Goal: Task Accomplishment & Management: Use online tool/utility

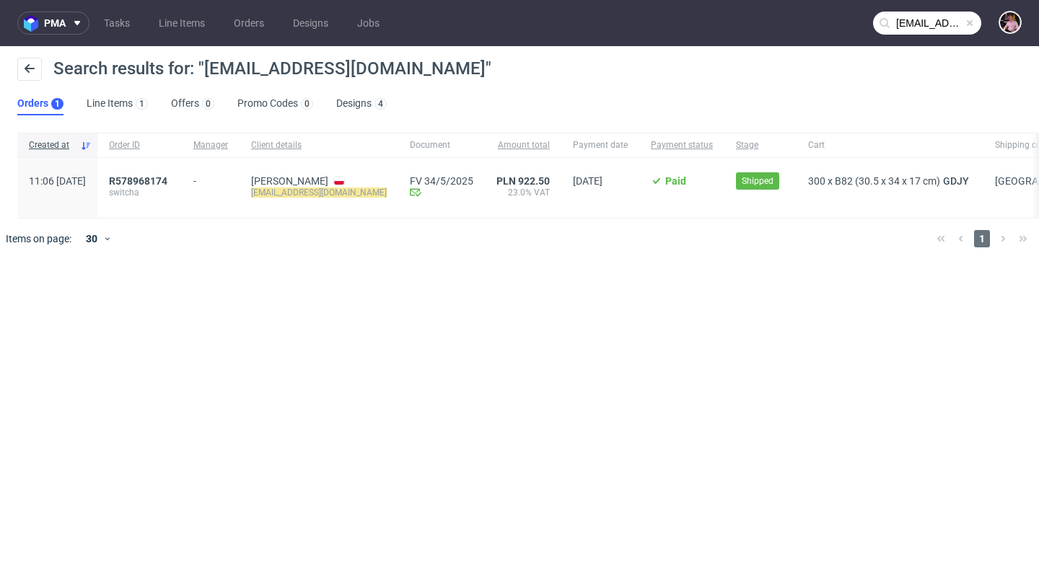
scroll to position [238, 0]
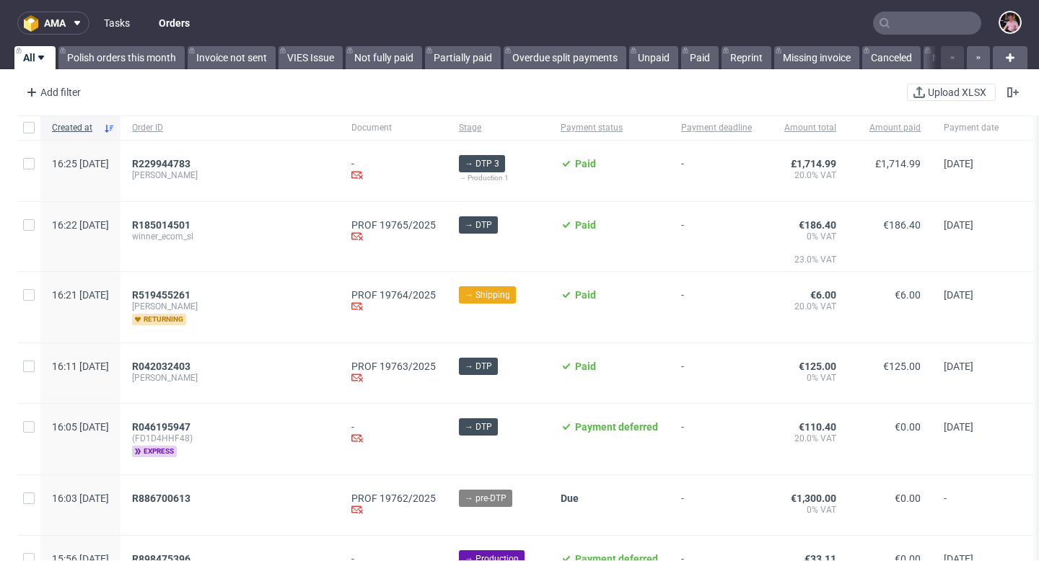
click at [122, 28] on link "Tasks" at bounding box center [116, 23] width 43 height 23
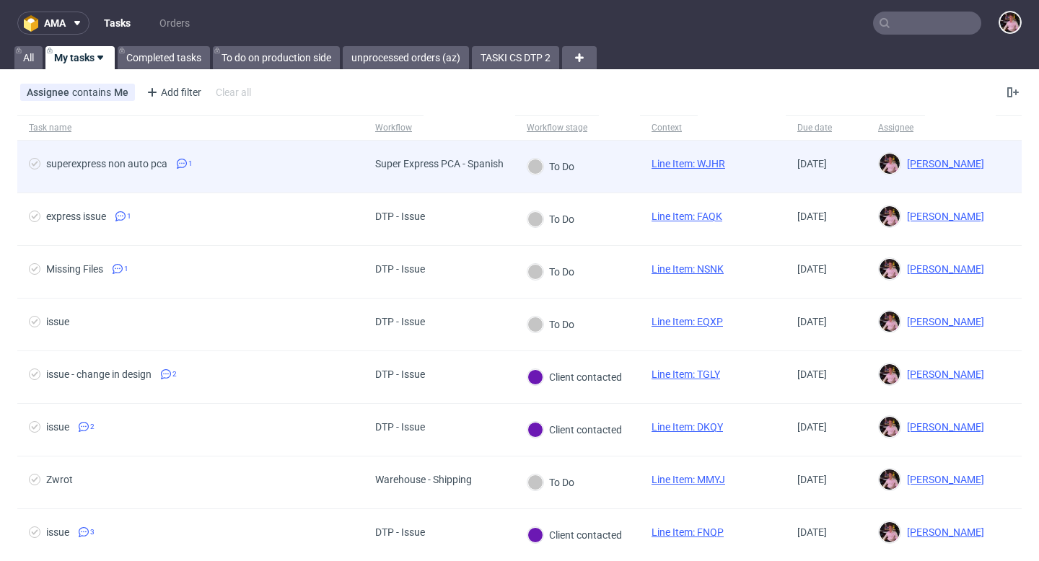
click at [575, 172] on div "To Do" at bounding box center [550, 166] width 48 height 17
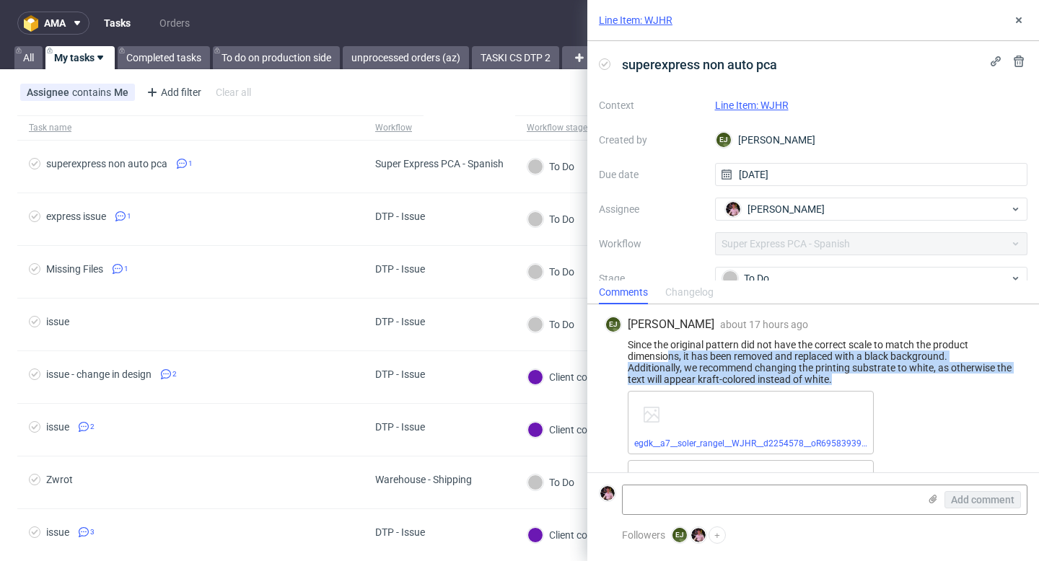
drag, startPoint x: 855, startPoint y: 379, endPoint x: 669, endPoint y: 355, distance: 187.7
click at [669, 355] on div "Since the original pattern did not have the correct scale to match the product …" at bounding box center [812, 362] width 417 height 46
click at [748, 107] on link "Line Item: WJHR" at bounding box center [752, 106] width 74 height 12
click at [797, 506] on textarea at bounding box center [770, 499] width 296 height 29
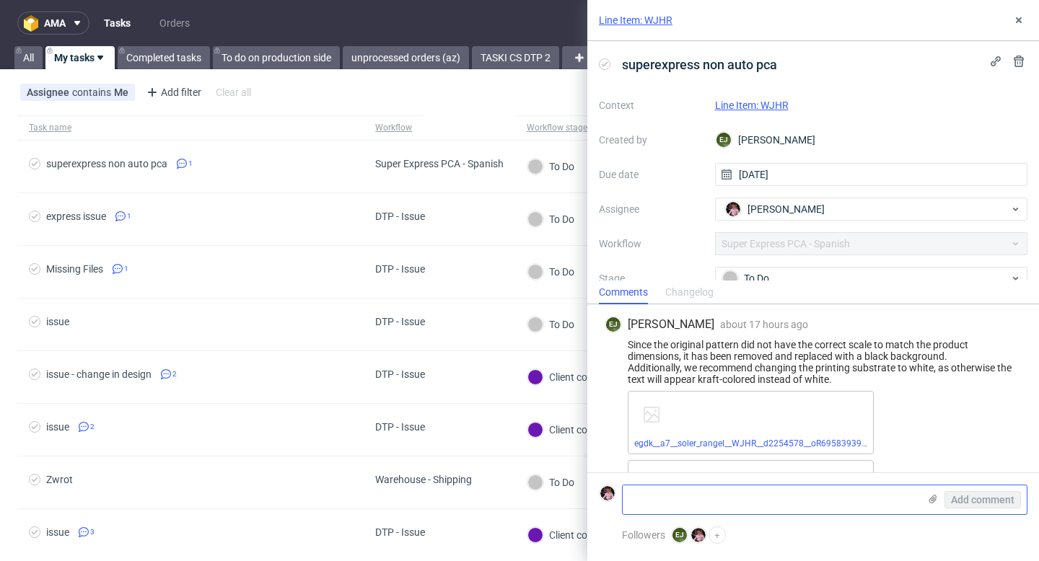
paste textarea "https://app-eu1.hubspot.com/contacts/25600958/record/0-5/227278405837/"
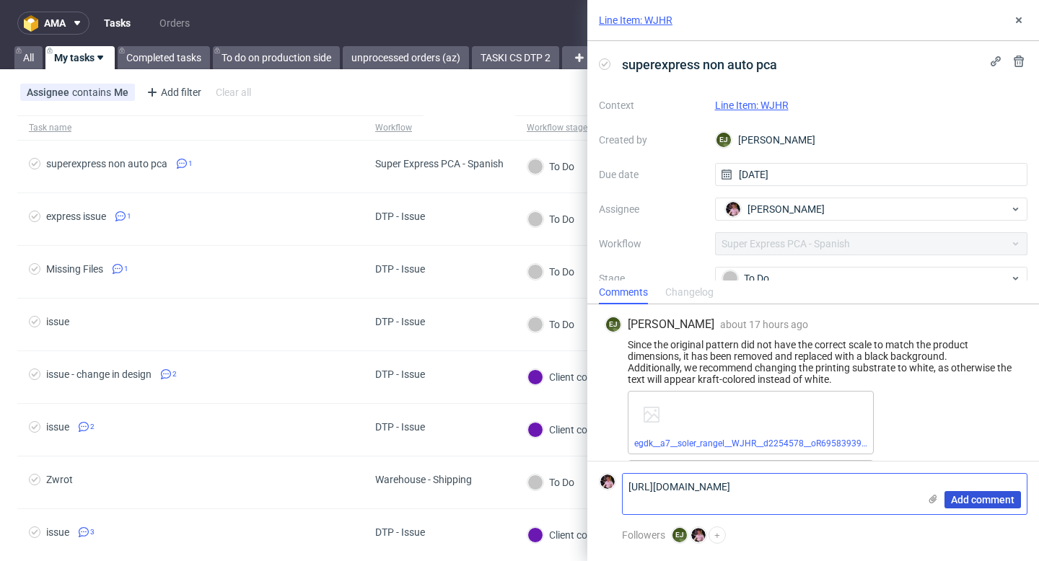
type textarea "https://app-eu1.hubspot.com/contacts/25600958/record/0-5/227278405837/"
click at [1001, 503] on span "Add comment" at bounding box center [982, 500] width 63 height 10
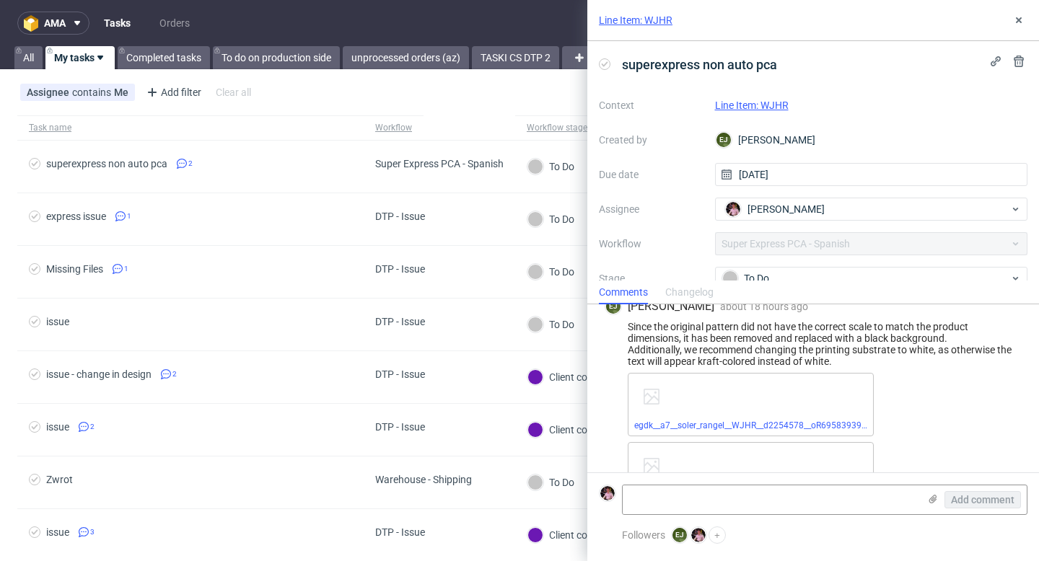
scroll to position [127, 0]
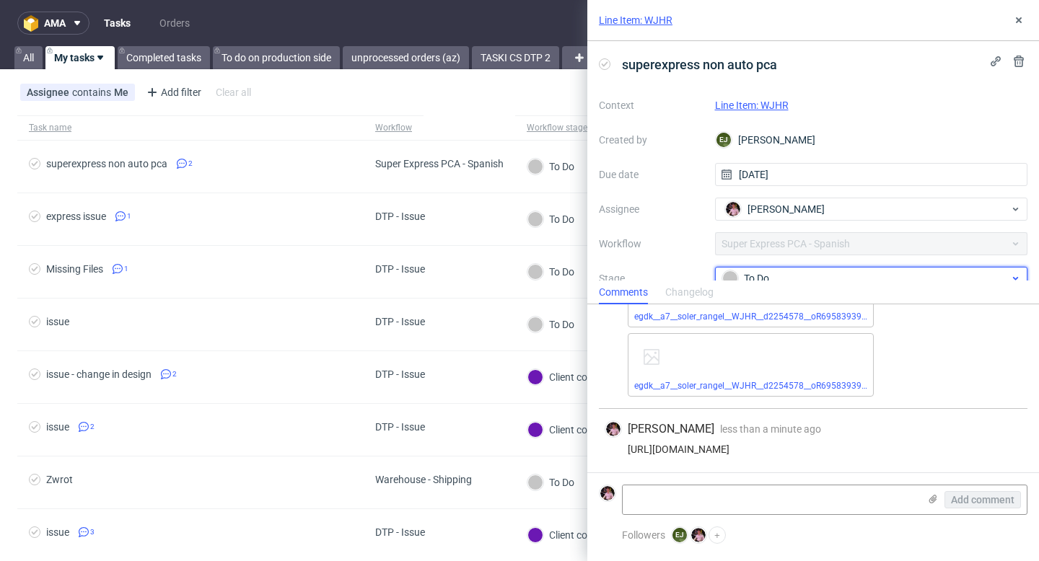
click at [806, 278] on div "To Do" at bounding box center [865, 278] width 287 height 16
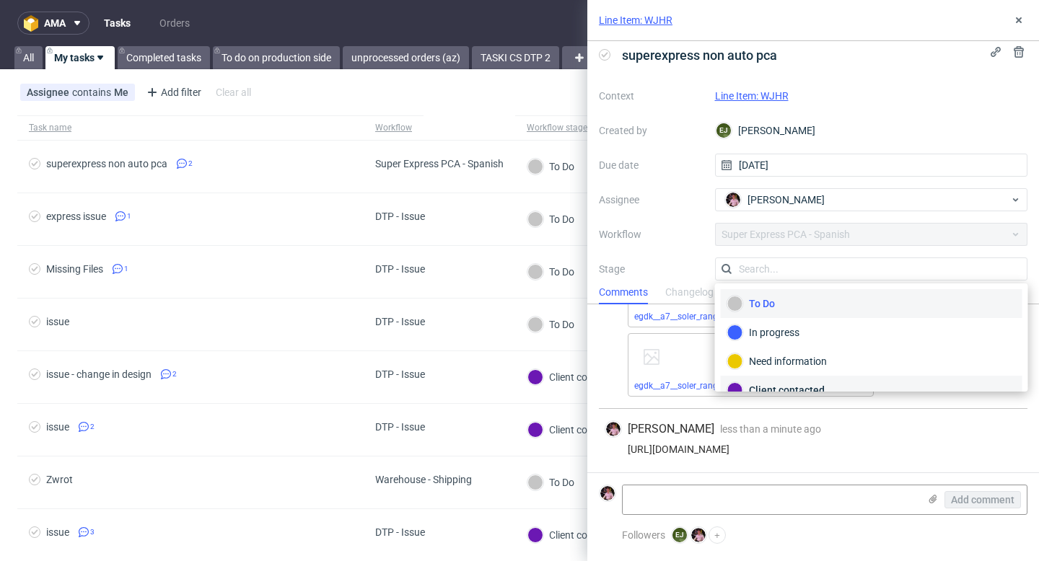
click at [793, 385] on div "Client contacted" at bounding box center [871, 390] width 288 height 16
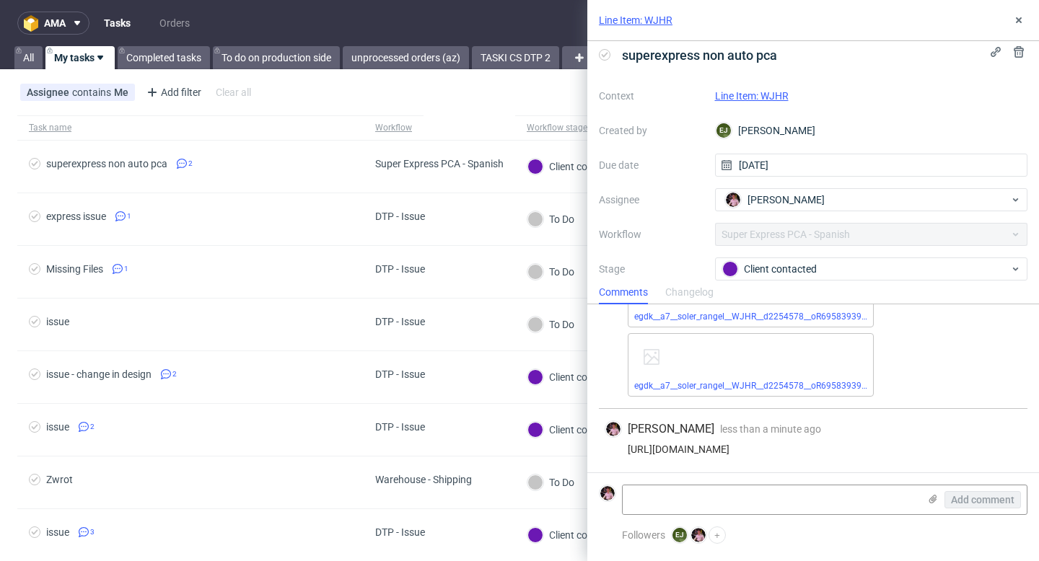
click at [1015, 8] on div "Line Item: WJHR" at bounding box center [812, 20] width 451 height 41
click at [1016, 14] on button at bounding box center [1018, 20] width 17 height 17
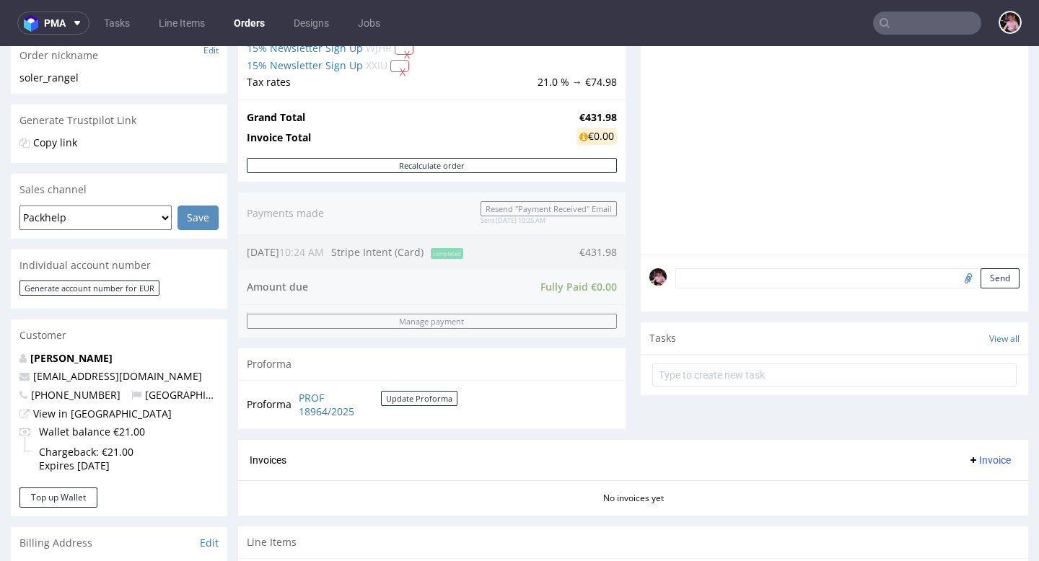
scroll to position [289, 0]
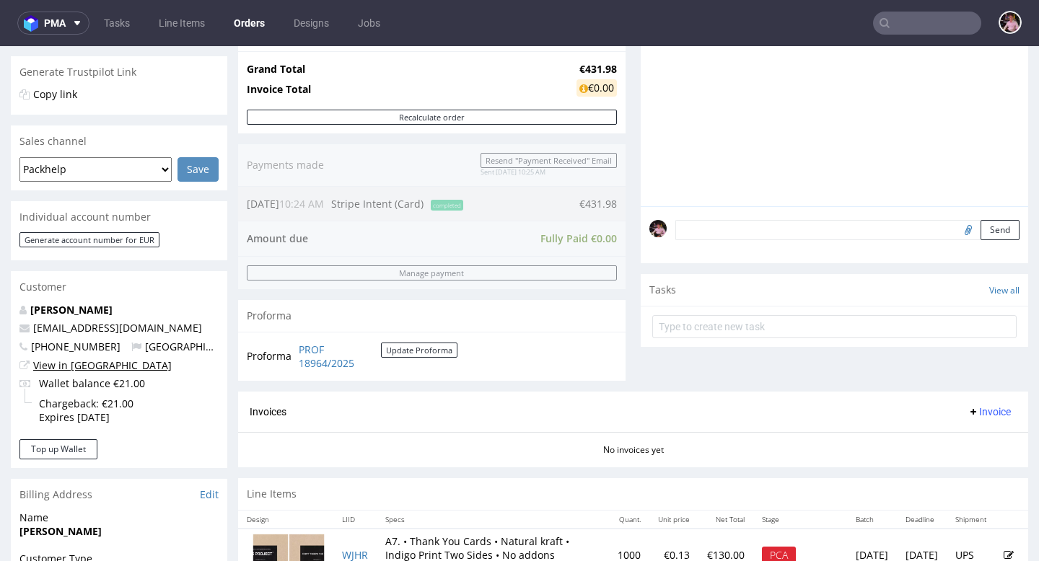
click at [75, 370] on link "View in [GEOGRAPHIC_DATA]" at bounding box center [102, 365] width 138 height 14
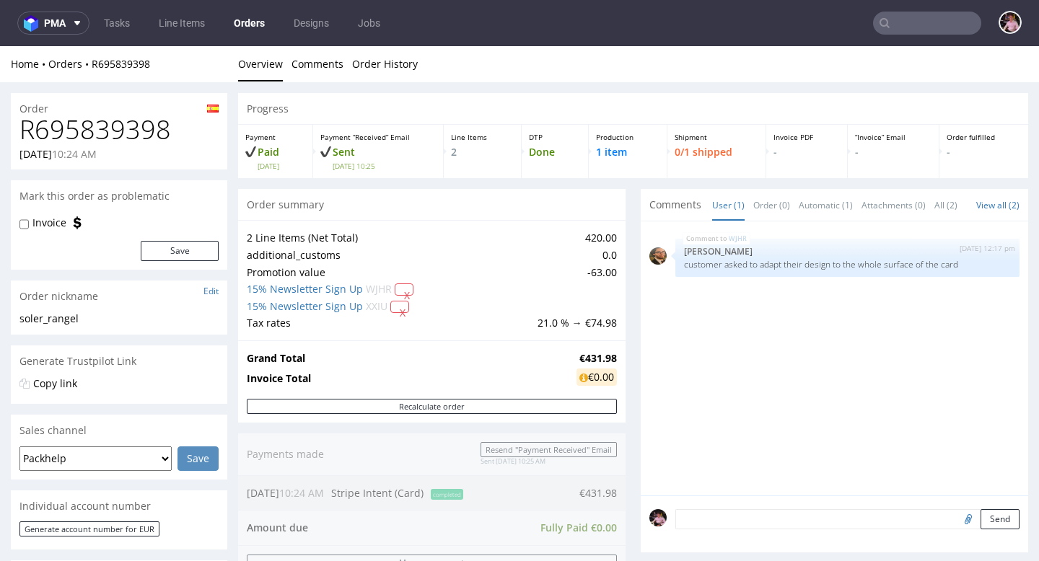
click at [133, 125] on h1 "R695839398" at bounding box center [118, 129] width 199 height 29
copy h1 "R695839398"
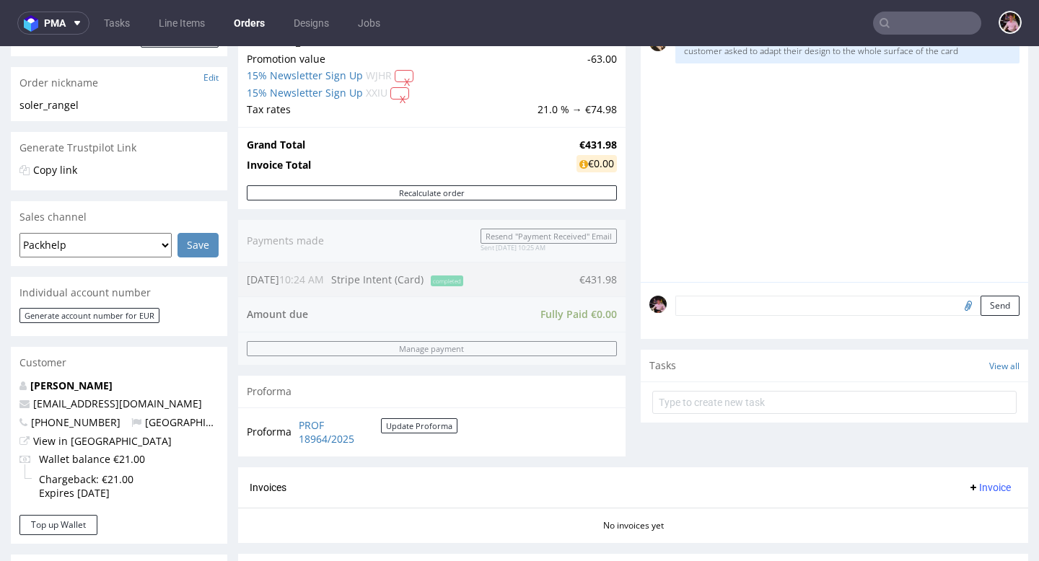
scroll to position [689, 0]
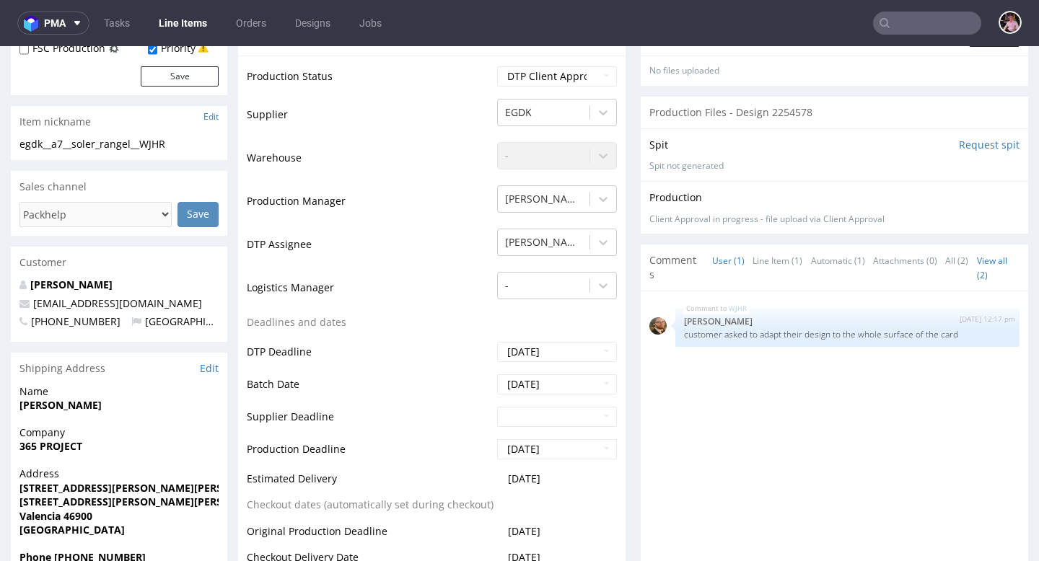
scroll to position [690, 0]
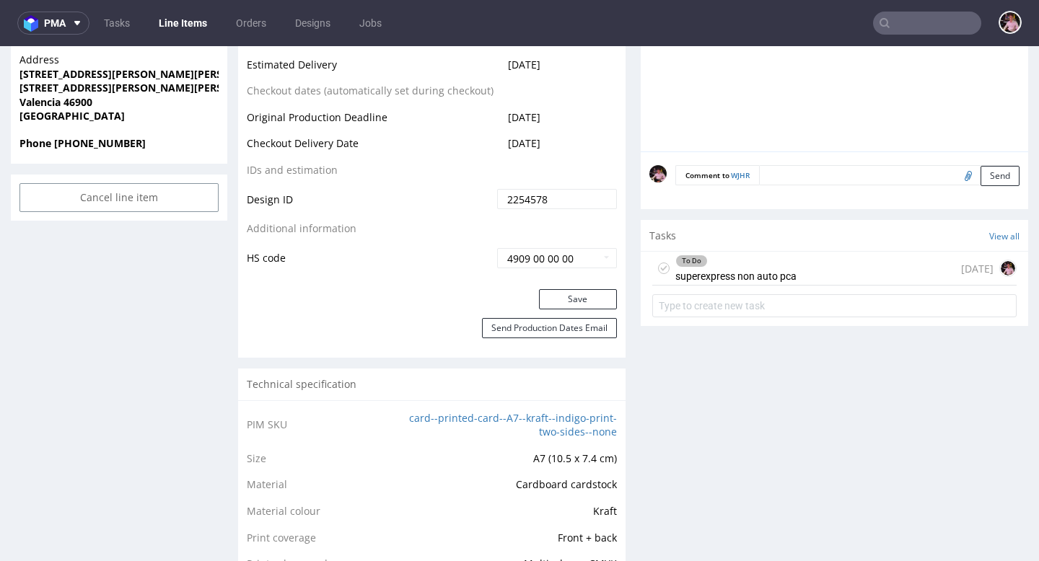
click at [758, 263] on div "To Do" at bounding box center [736, 261] width 120 height 12
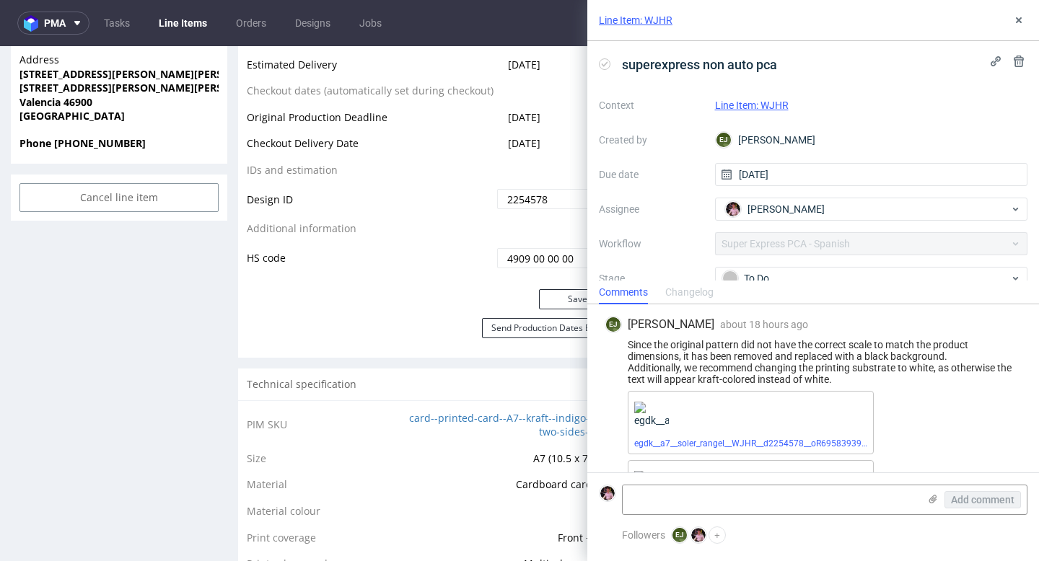
scroll to position [63, 0]
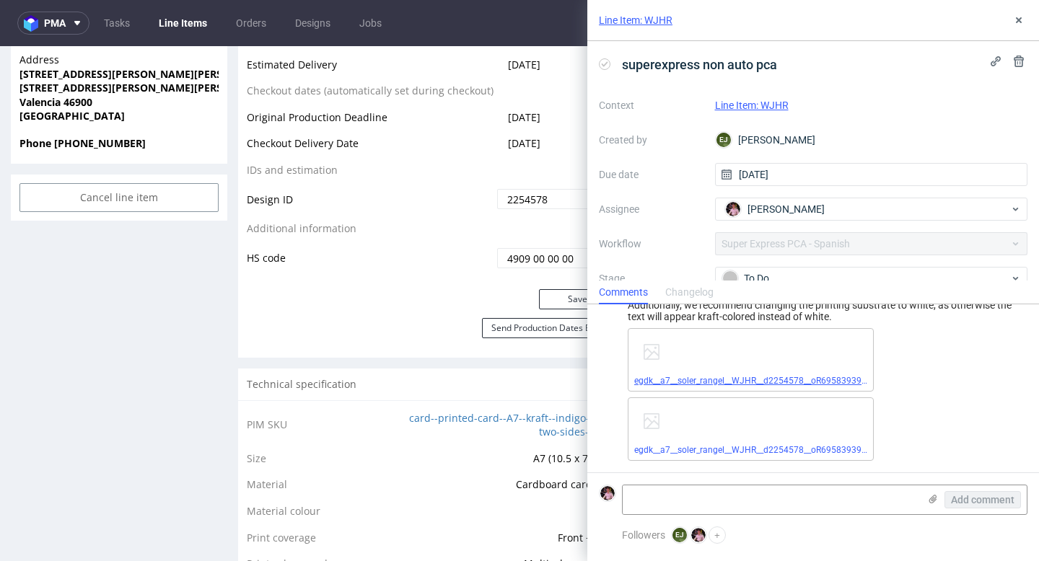
click at [764, 381] on link "egdk__a7__soler_rangel__WJHR__d2254578__oR695839398__back.pdf" at bounding box center [770, 381] width 273 height 10
click at [779, 448] on link "egdk__a7__soler_rangel__WJHR__d2254578__oR695839398__front.pdf" at bounding box center [770, 450] width 273 height 10
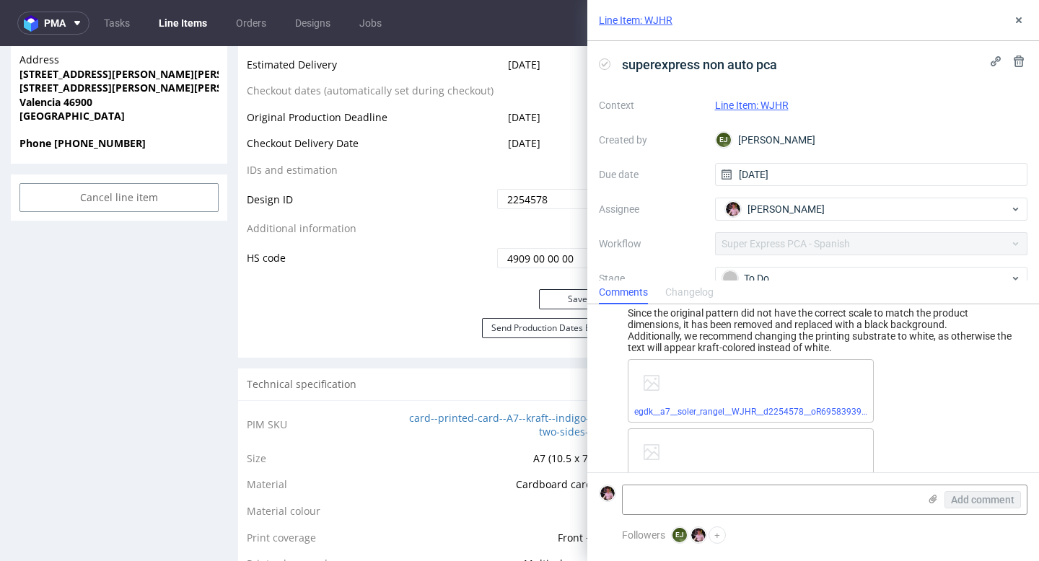
scroll to position [14, 0]
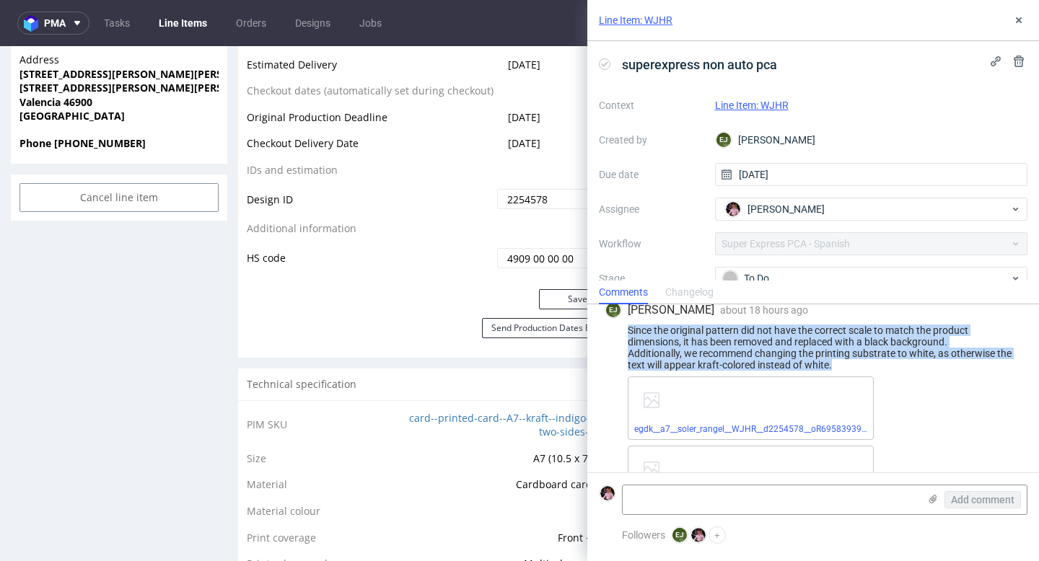
drag, startPoint x: 860, startPoint y: 360, endPoint x: 598, endPoint y: 335, distance: 263.0
click at [598, 335] on div "[PERSON_NAME] about 18 hours ago [DATE] 23:05 Since the original pattern did no…" at bounding box center [812, 405] width 451 height 231
copy div "Since the original pattern did not have the correct scale to match the product …"
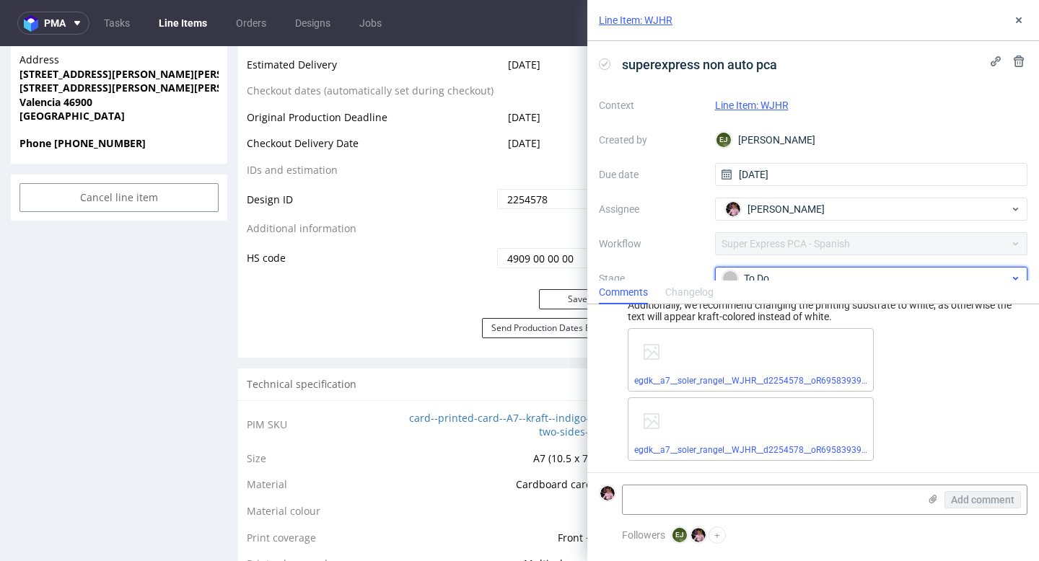
click at [786, 271] on div "To Do" at bounding box center [865, 278] width 287 height 16
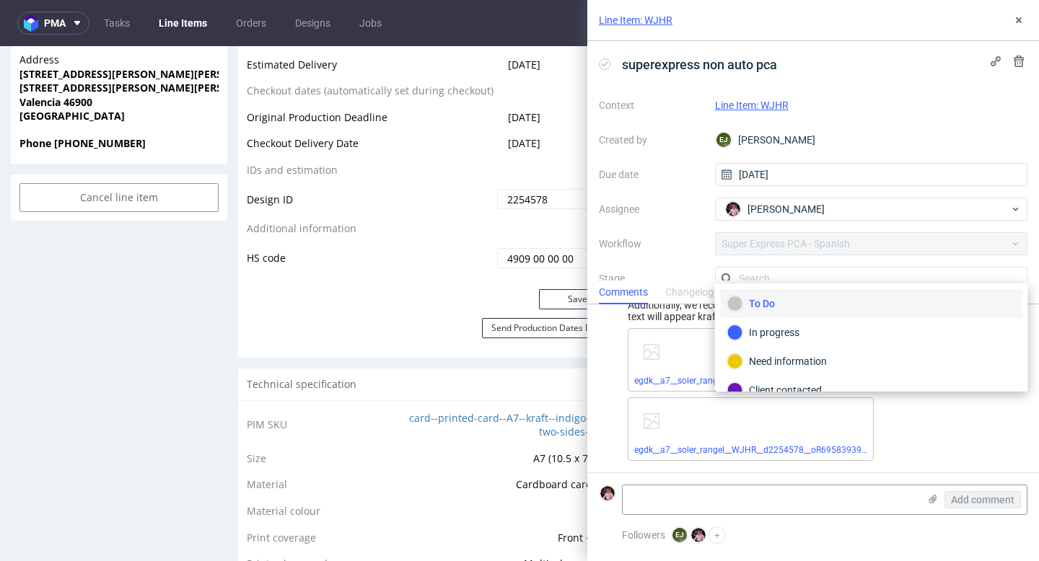
scroll to position [9, 0]
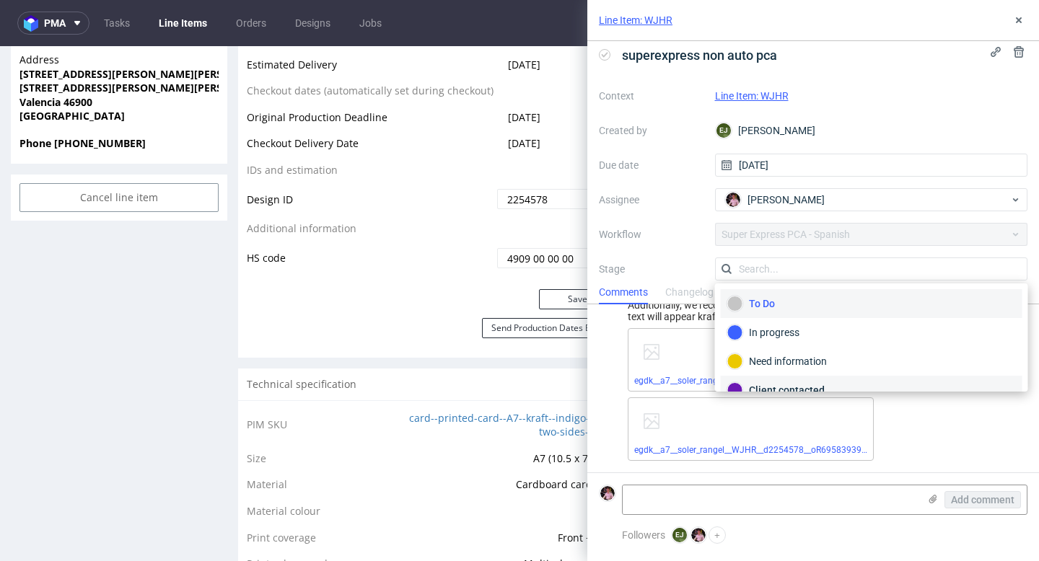
click at [792, 383] on div "Client contacted" at bounding box center [871, 390] width 288 height 16
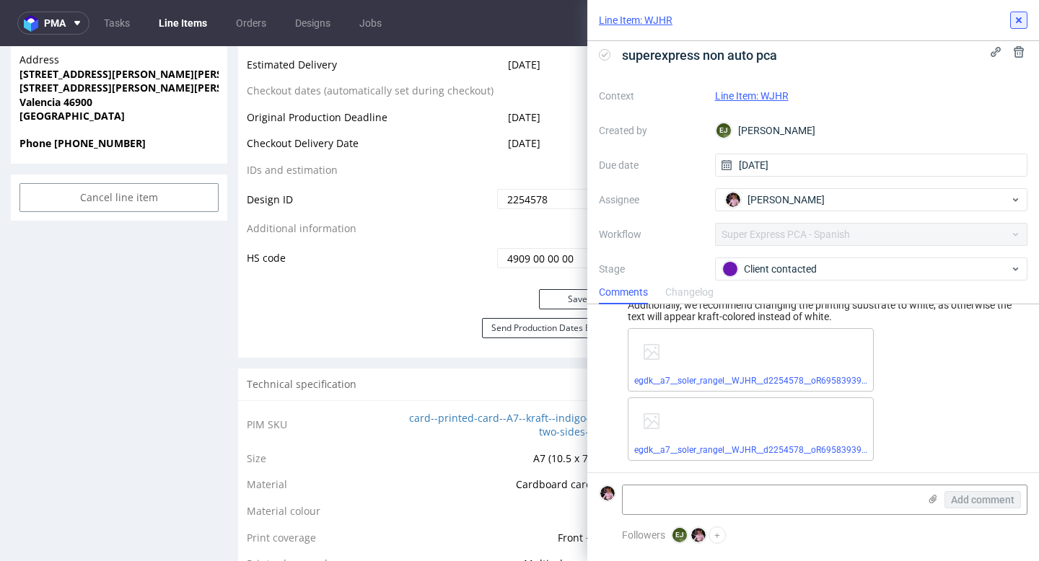
click at [1015, 12] on button at bounding box center [1018, 20] width 17 height 17
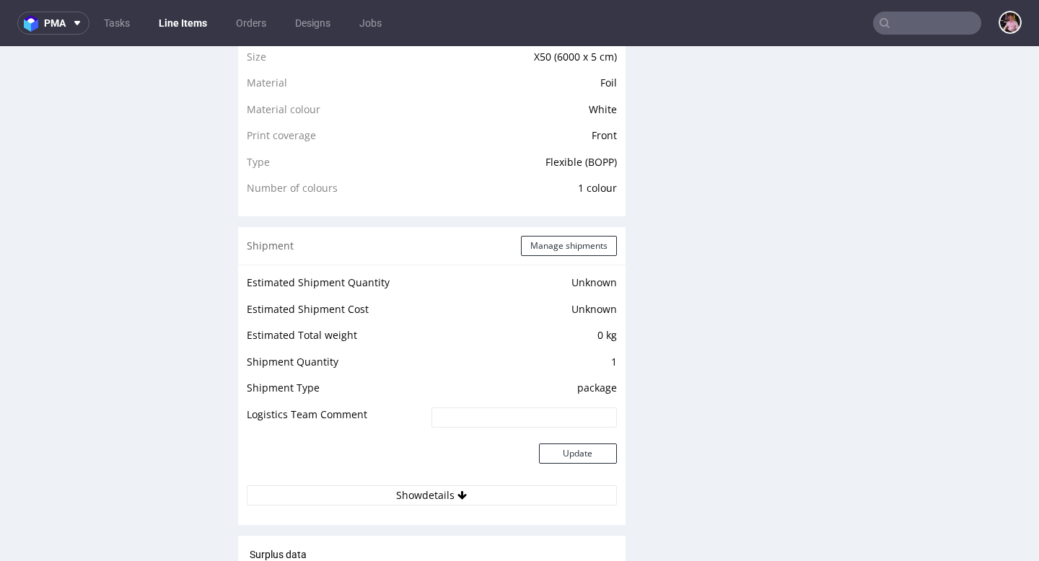
scroll to position [1852, 0]
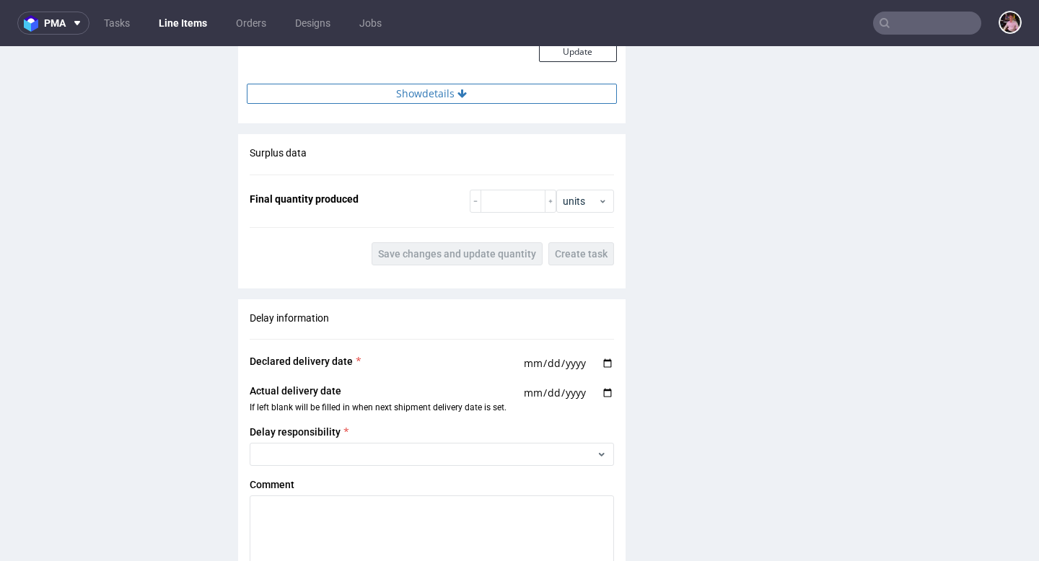
click at [477, 95] on button "Show details" at bounding box center [432, 94] width 370 height 20
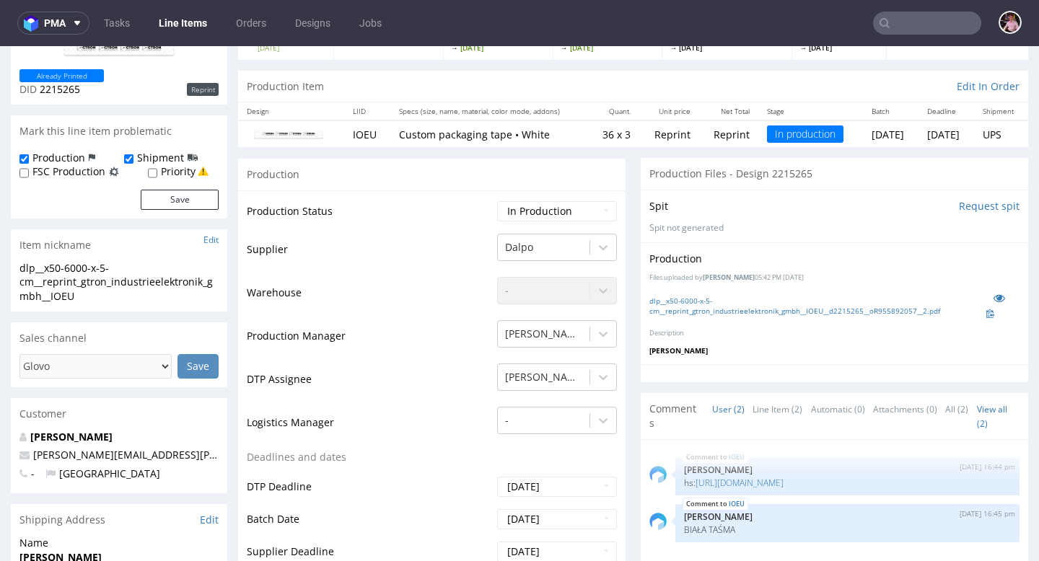
scroll to position [0, 0]
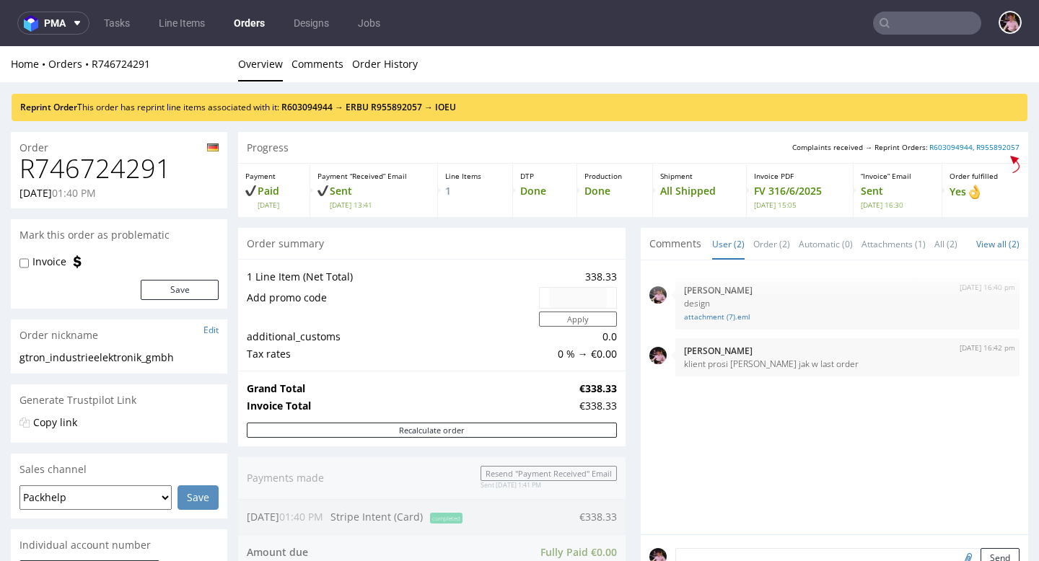
click at [125, 172] on h1 "R746724291" at bounding box center [118, 168] width 199 height 29
copy h1 "R746724291"
